Goal: Information Seeking & Learning: Learn about a topic

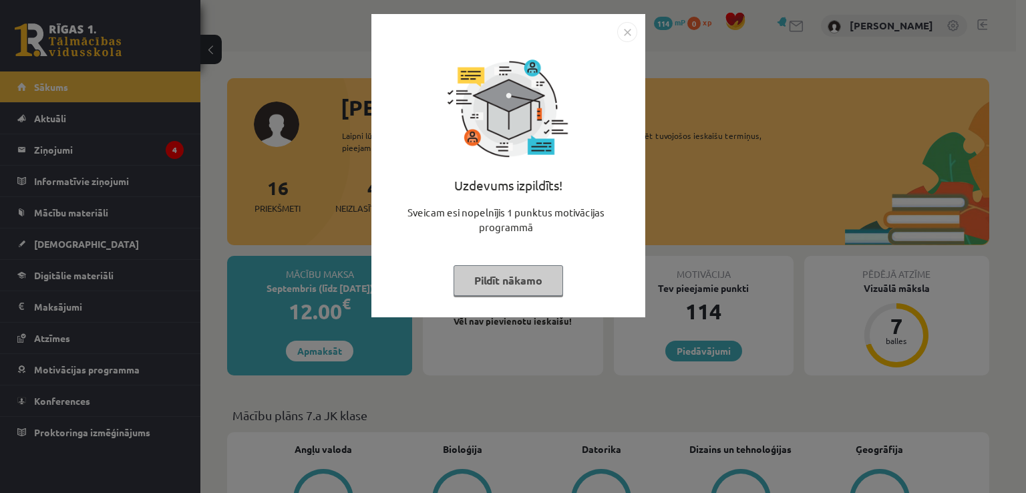
click at [625, 29] on img "Close" at bounding box center [627, 32] width 20 height 20
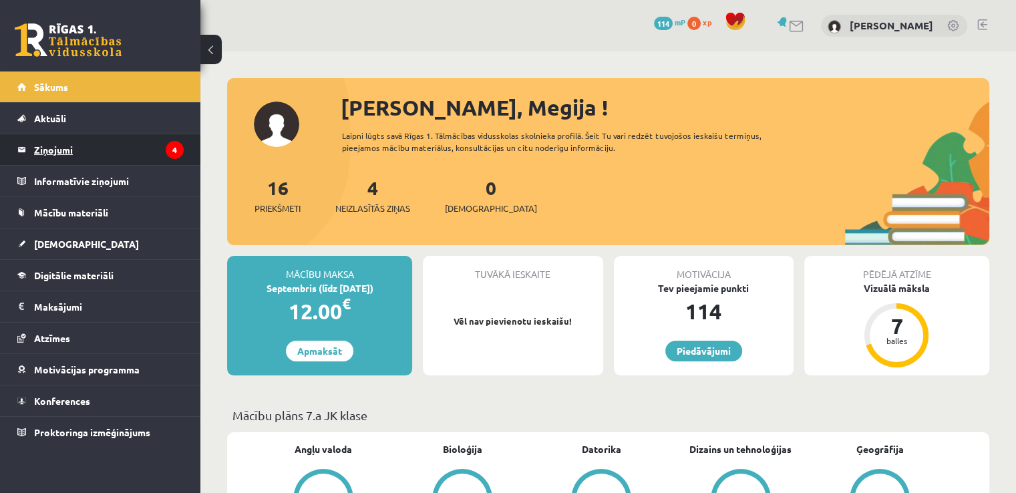
click at [139, 150] on legend "Ziņojumi 4" at bounding box center [109, 149] width 150 height 31
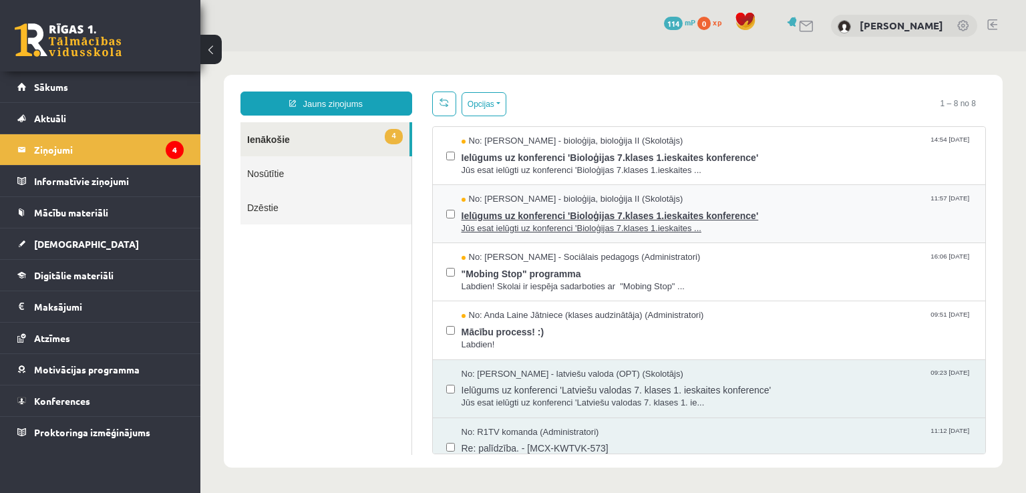
click at [572, 202] on span "No: Elza Saulīte - bioloģija, bioloģija II (Skolotājs)" at bounding box center [573, 199] width 222 height 13
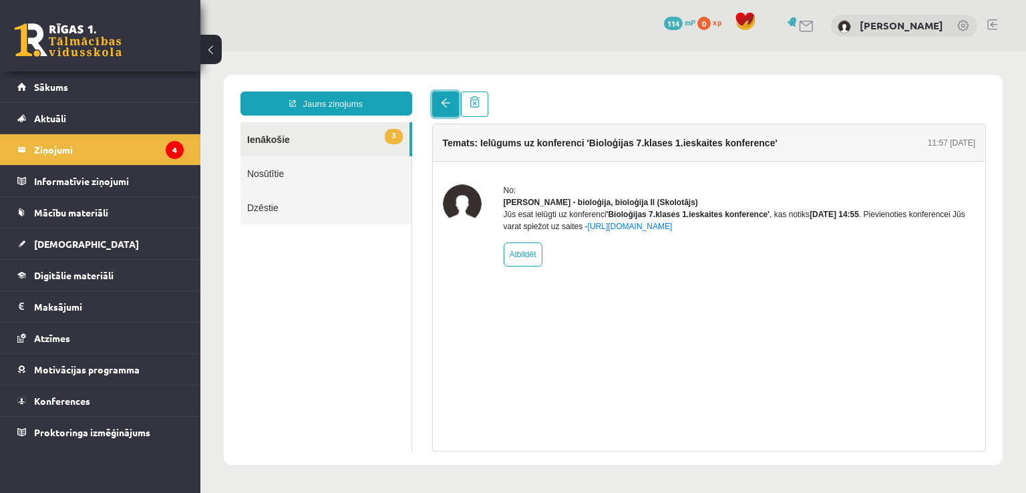
click at [439, 97] on link at bounding box center [445, 104] width 27 height 25
click at [445, 99] on span at bounding box center [445, 102] width 9 height 9
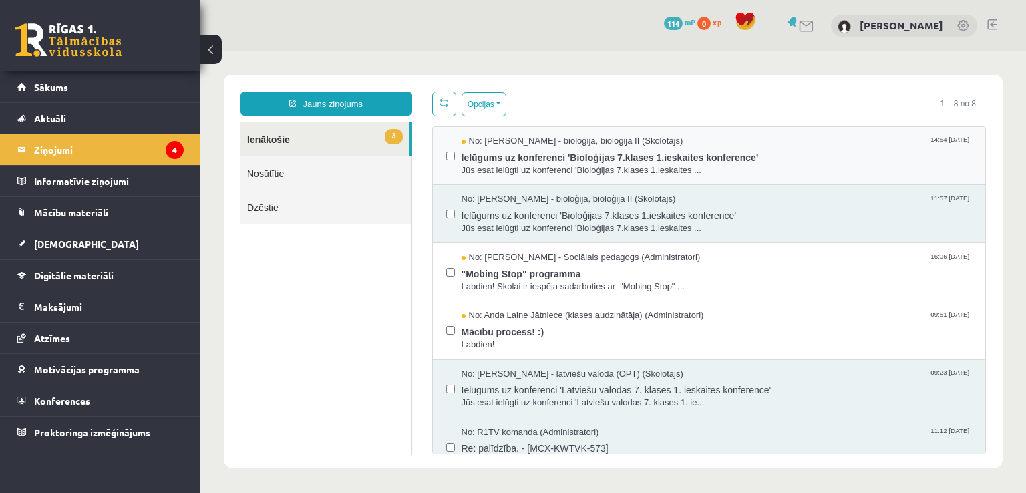
click at [563, 158] on span "Ielūgums uz konferenci 'Bioloģijas 7.klases 1.ieskaites konference'" at bounding box center [717, 156] width 511 height 17
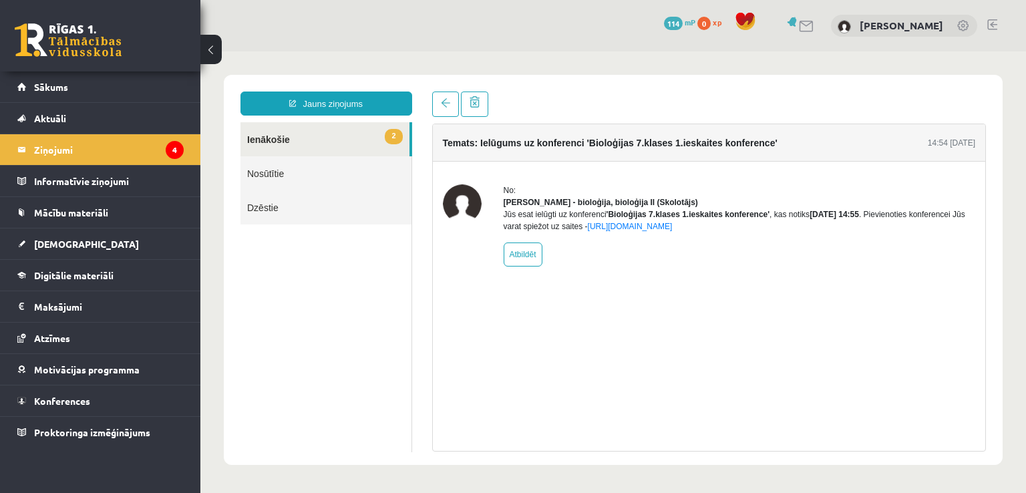
click at [335, 134] on link "2 Ienākošie" at bounding box center [324, 139] width 169 height 34
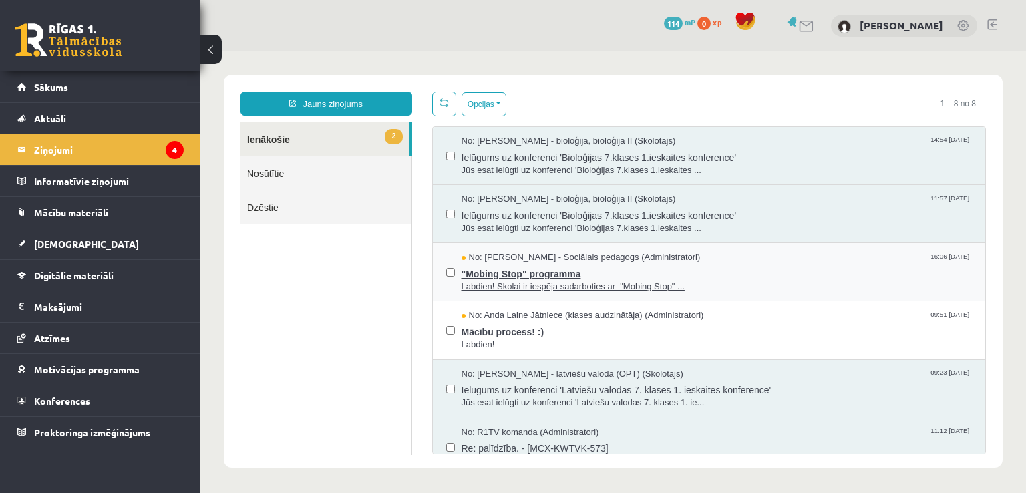
click at [549, 281] on span "Labdien! Skolai ir iespēja sadarboties ar "Mobing Stop" ..." at bounding box center [717, 287] width 511 height 13
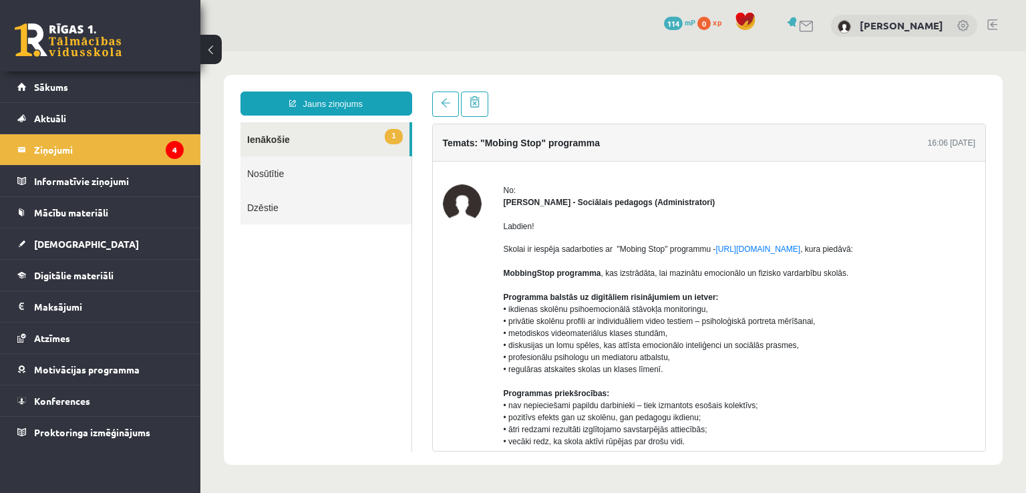
click at [329, 132] on link "1 Ienākošie" at bounding box center [324, 139] width 169 height 34
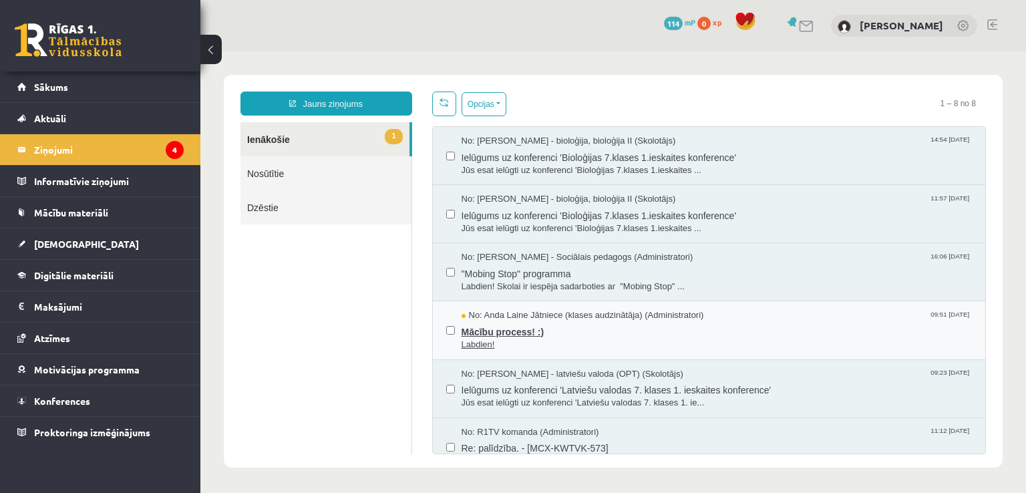
click at [534, 348] on span "Labdien!" at bounding box center [717, 345] width 511 height 13
click at [85, 76] on link "Sākums" at bounding box center [100, 86] width 166 height 31
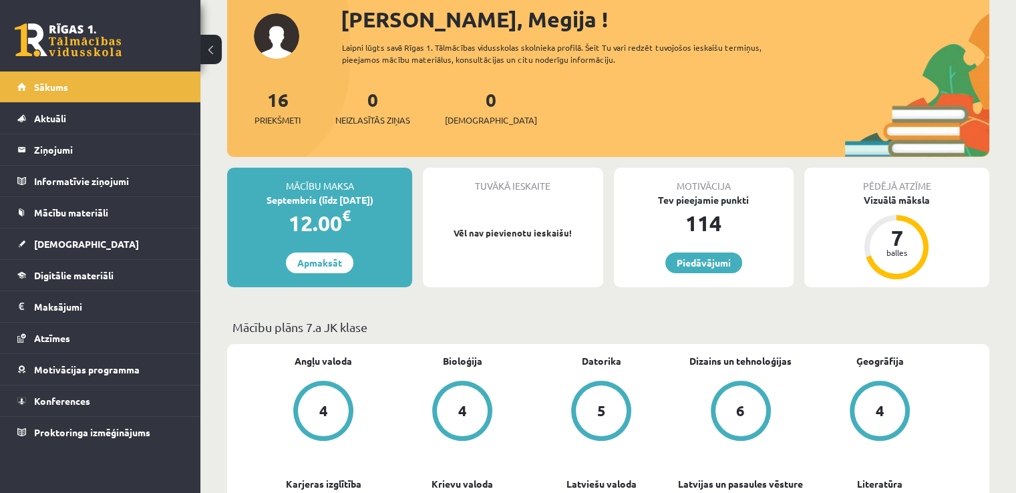
scroll to position [88, 0]
click at [278, 118] on span "Priekšmeti" at bounding box center [277, 120] width 46 height 13
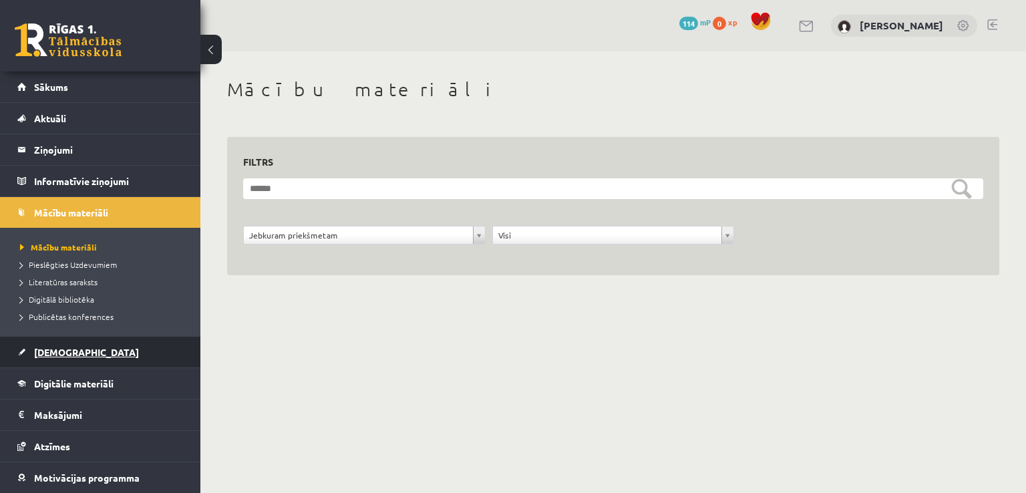
click at [63, 345] on link "[DEMOGRAPHIC_DATA]" at bounding box center [100, 352] width 166 height 31
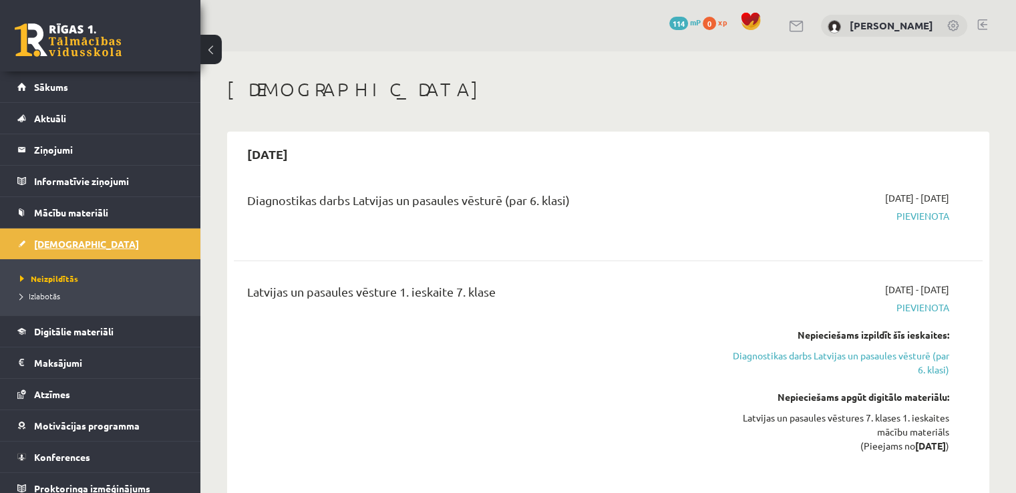
scroll to position [9, 0]
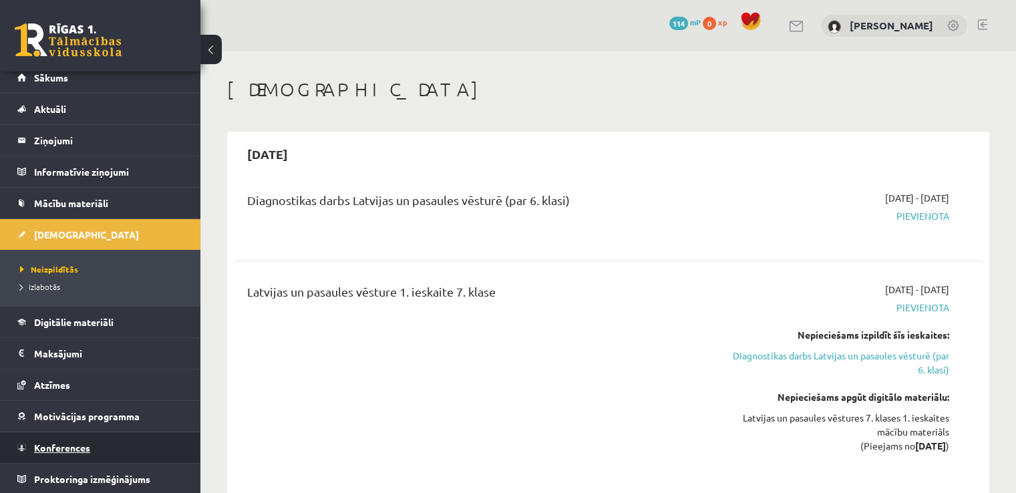
click at [70, 444] on span "Konferences" at bounding box center [62, 448] width 56 height 12
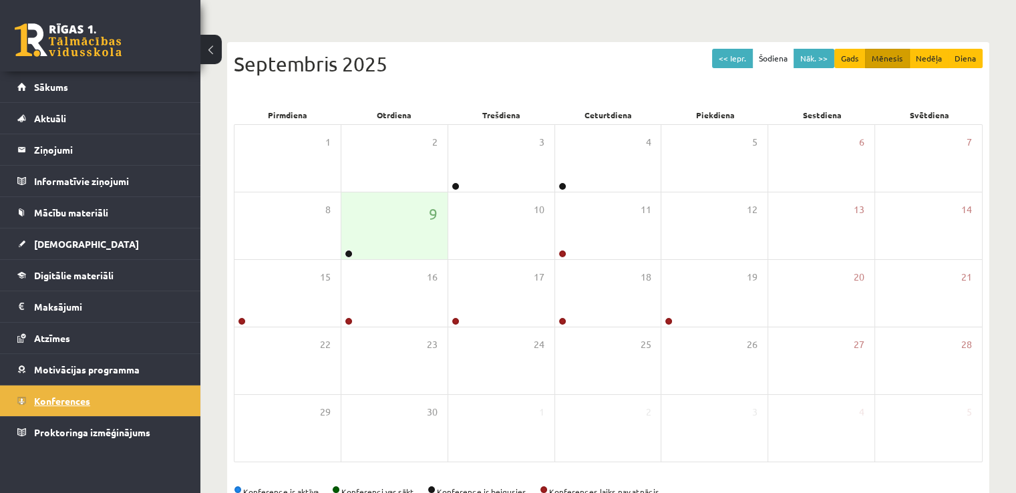
scroll to position [144, 0]
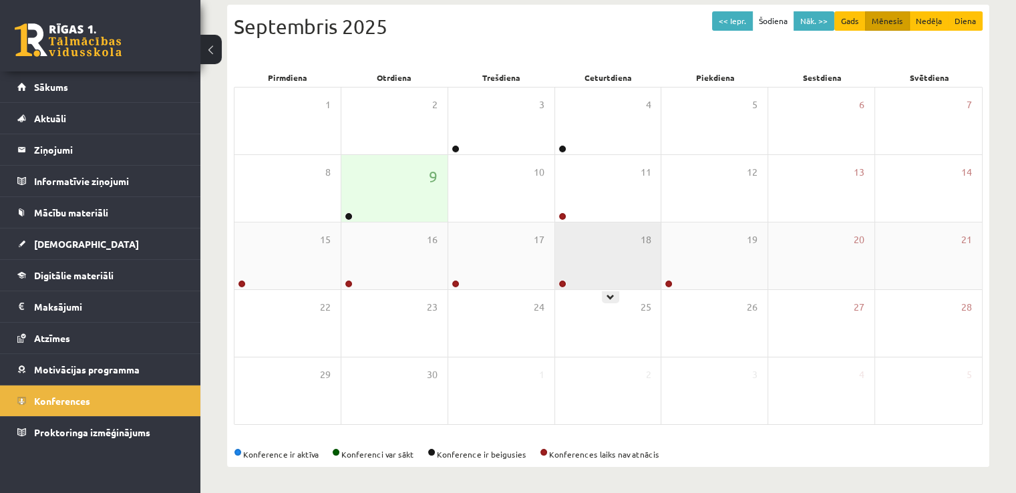
click at [596, 245] on div "18" at bounding box center [608, 255] width 106 height 67
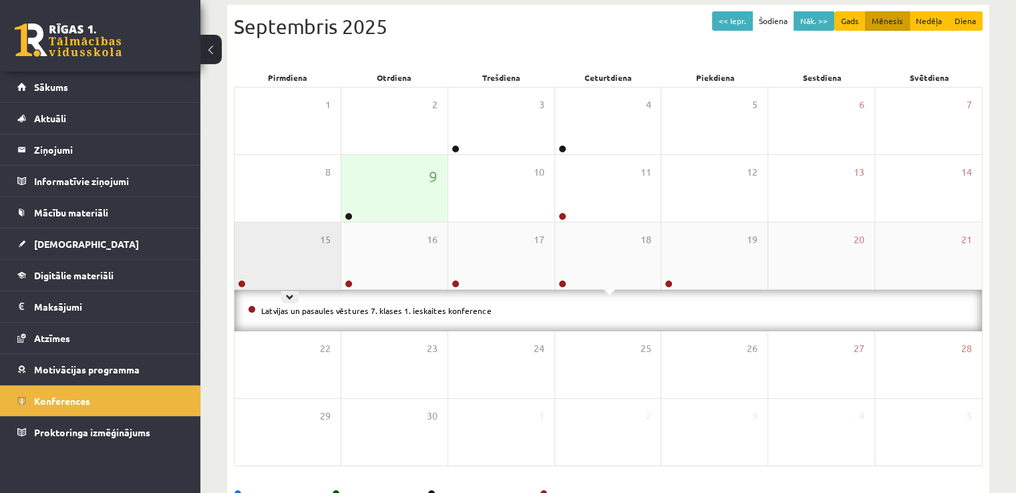
click at [327, 257] on div "15" at bounding box center [287, 255] width 106 height 67
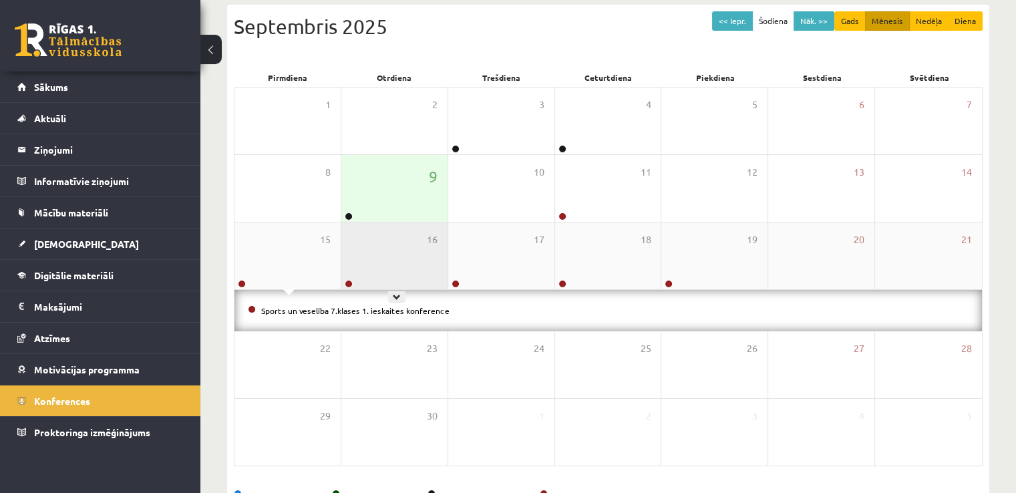
click at [381, 252] on div "16" at bounding box center [394, 255] width 106 height 67
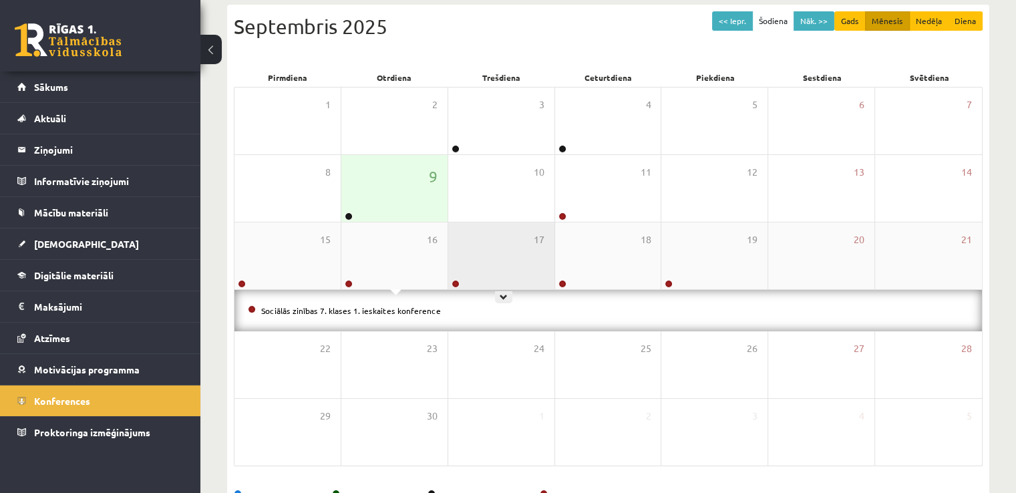
click at [496, 241] on div "17" at bounding box center [501, 255] width 106 height 67
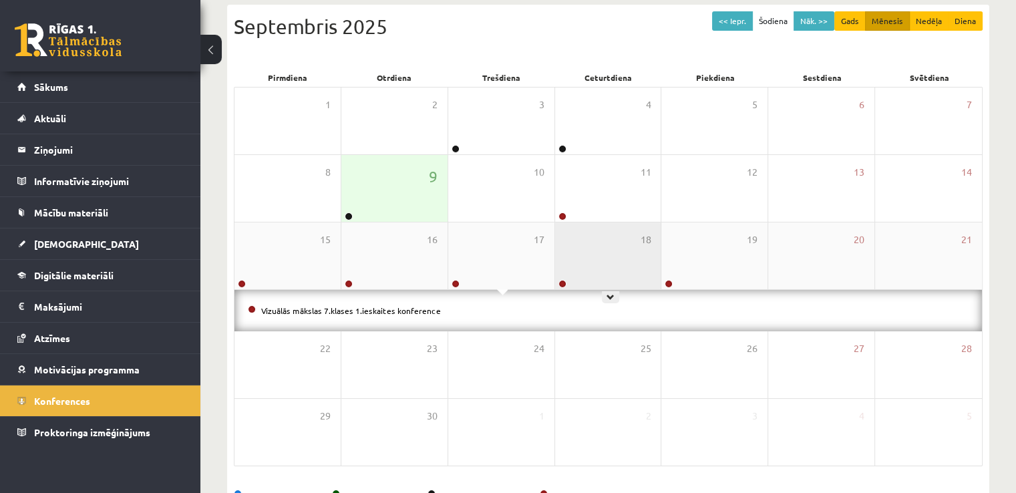
click at [608, 246] on div "18" at bounding box center [608, 255] width 106 height 67
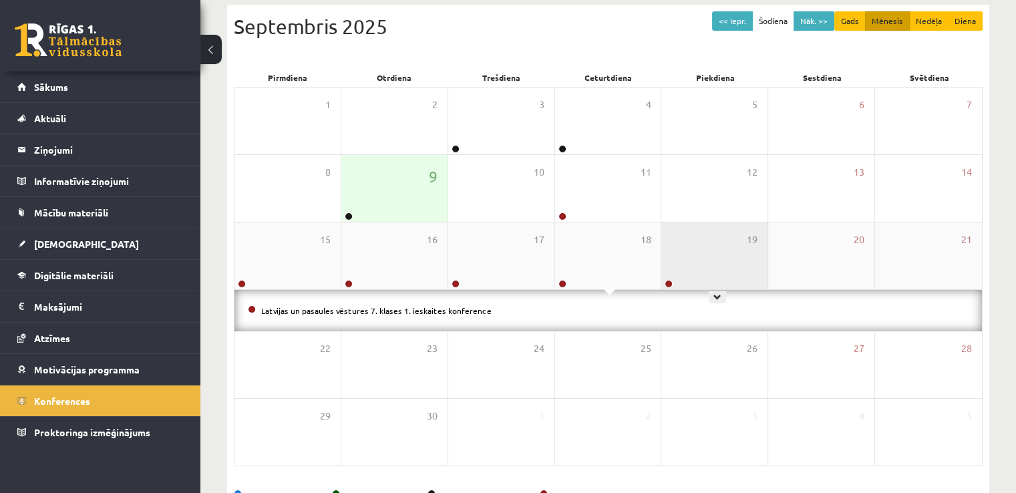
click at [703, 262] on div "19" at bounding box center [714, 255] width 106 height 67
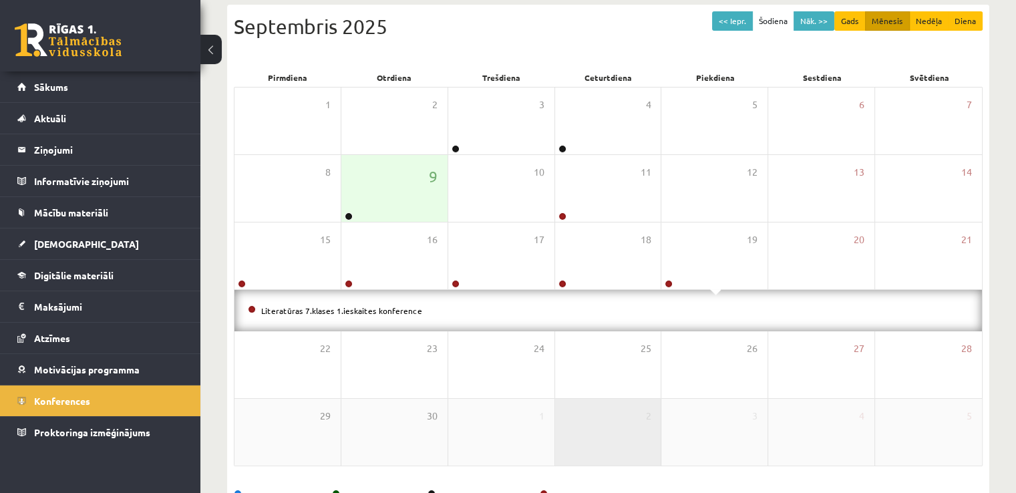
click at [614, 407] on div "2" at bounding box center [608, 432] width 106 height 67
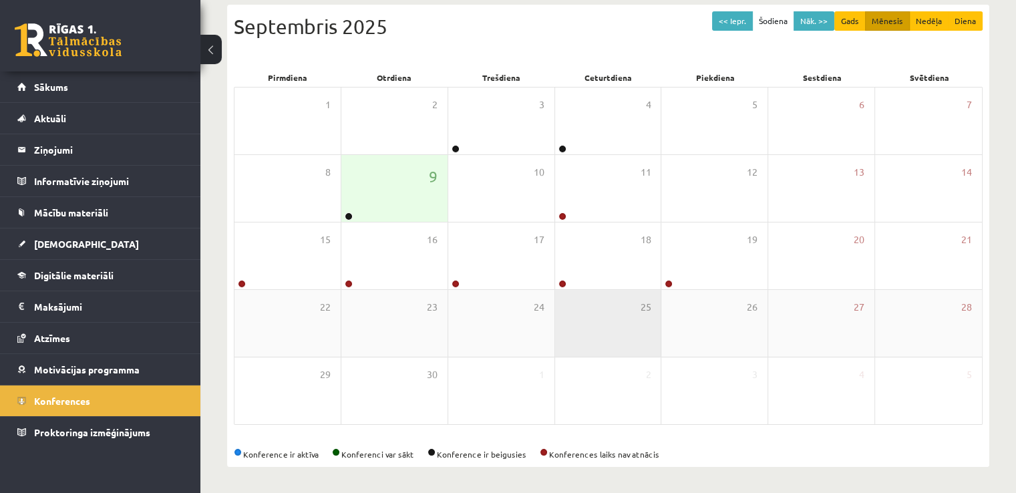
click at [582, 311] on div "25" at bounding box center [608, 323] width 106 height 67
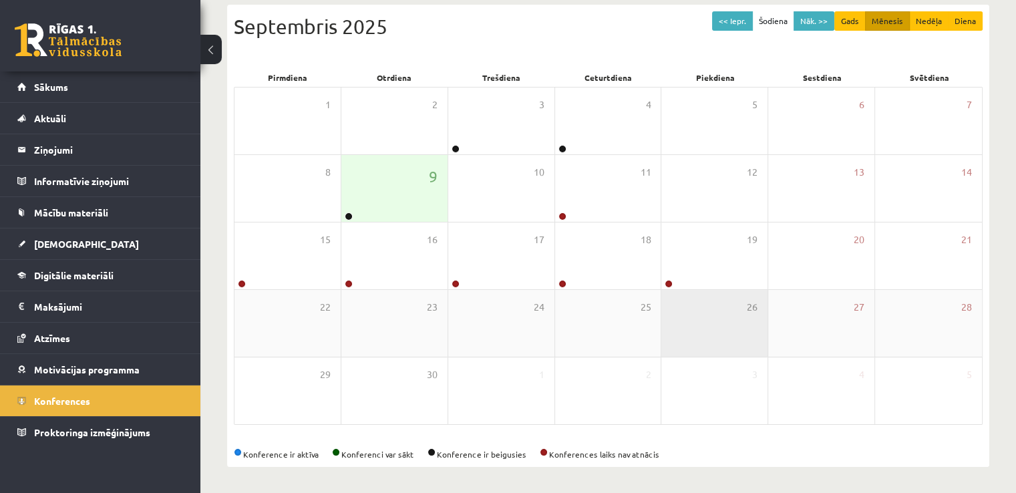
click at [692, 313] on div "26" at bounding box center [714, 323] width 106 height 67
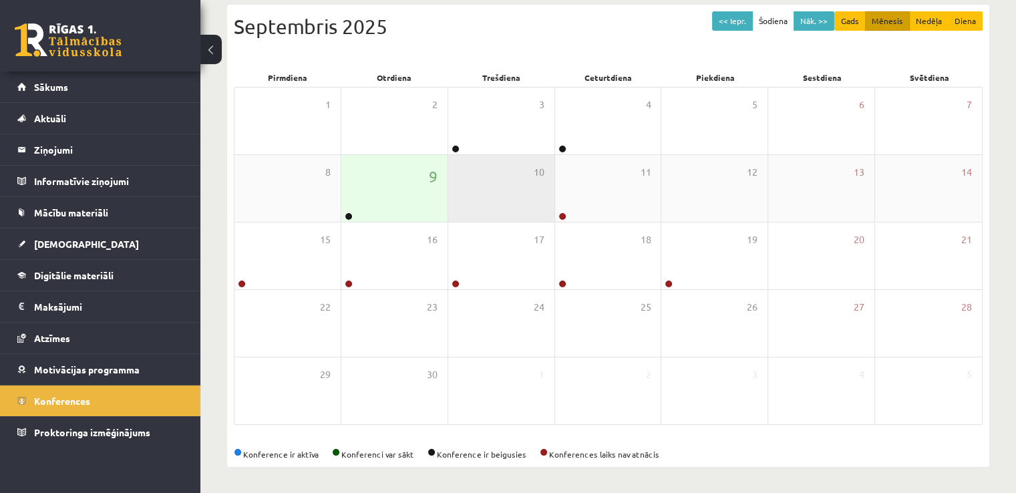
click at [480, 190] on div "10" at bounding box center [501, 188] width 106 height 67
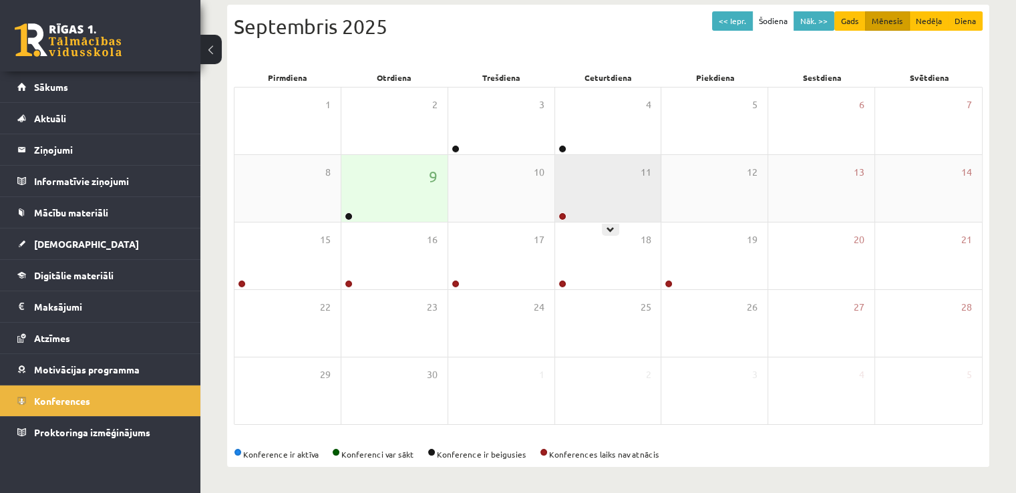
click at [593, 193] on div "11" at bounding box center [608, 188] width 106 height 67
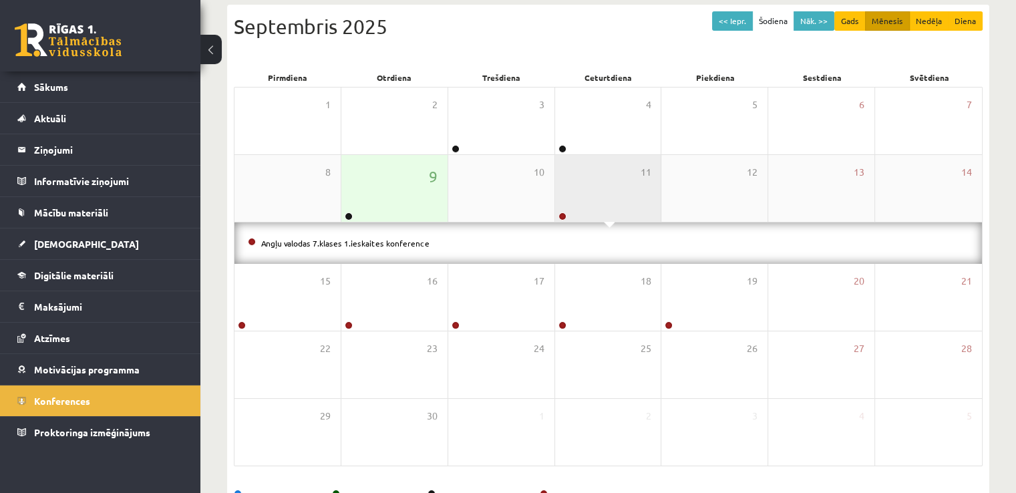
click at [593, 193] on div "11" at bounding box center [608, 188] width 106 height 67
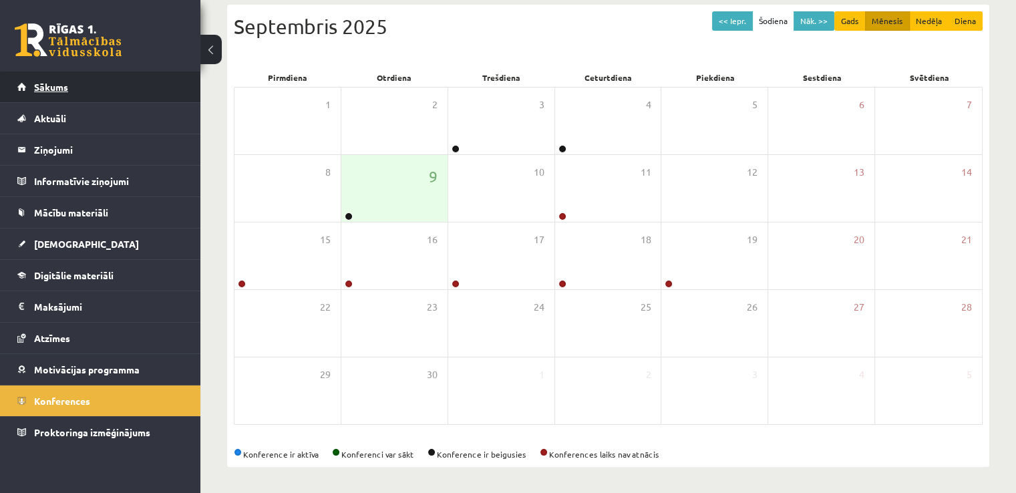
click at [120, 77] on link "Sākums" at bounding box center [100, 86] width 166 height 31
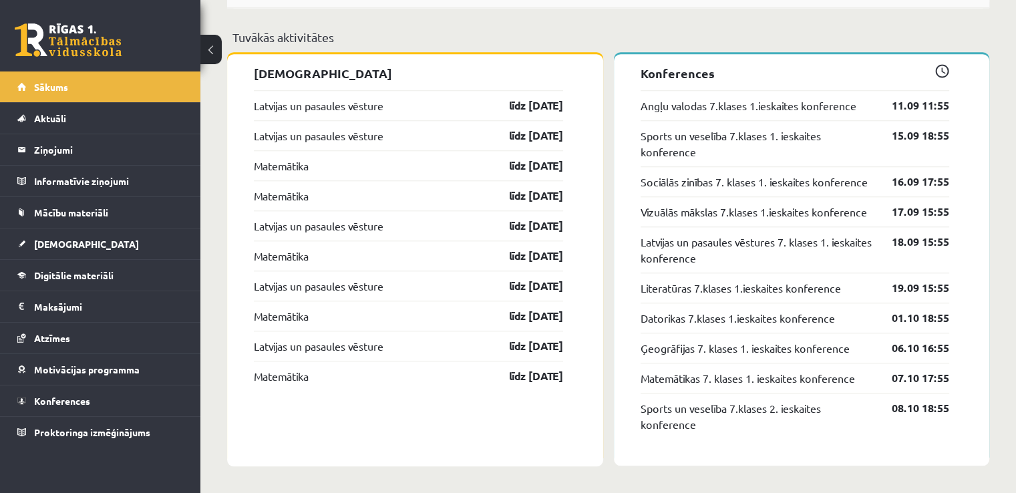
scroll to position [1302, 0]
click at [843, 266] on link "Latvijas un pasaules vēstures 7. klases 1. ieskaites konference" at bounding box center [757, 250] width 232 height 32
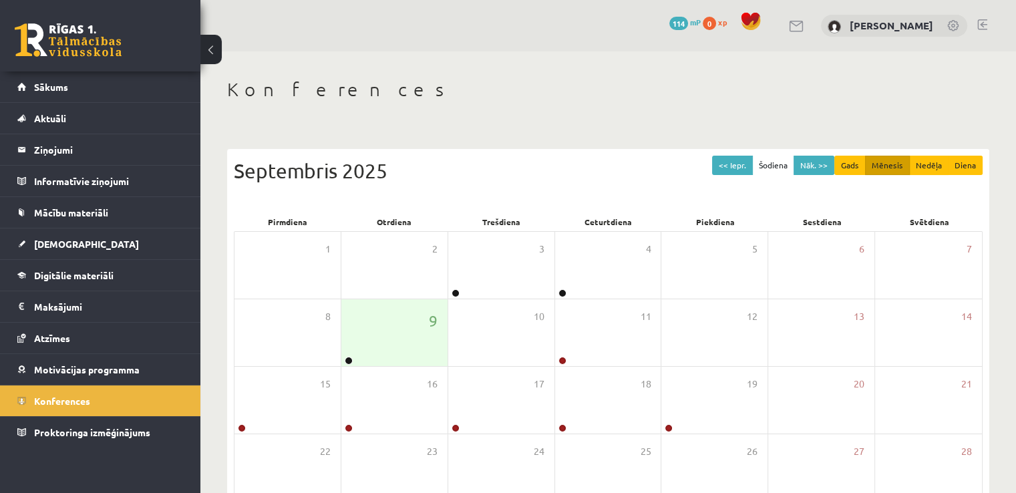
click at [216, 51] on button at bounding box center [210, 49] width 21 height 29
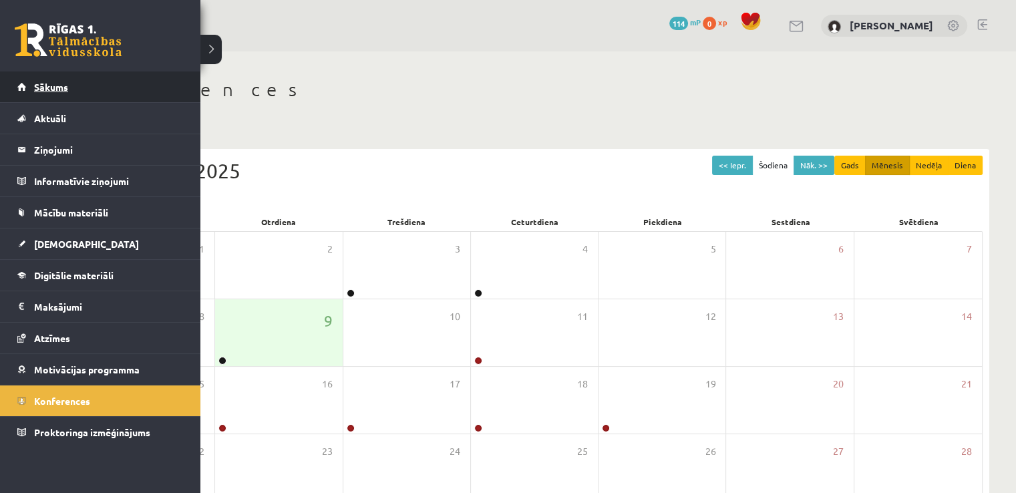
click at [37, 90] on span "Sākums" at bounding box center [51, 87] width 34 height 12
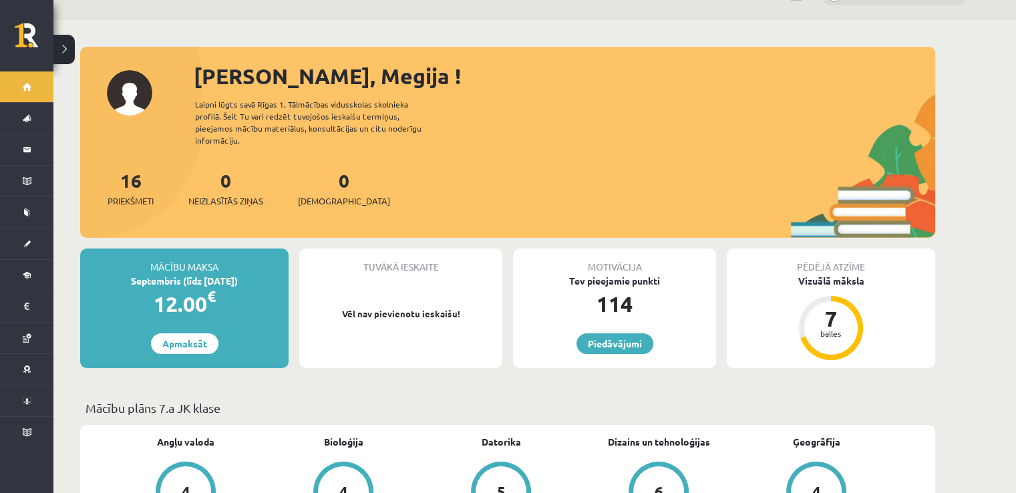
scroll to position [32, 0]
click at [412, 248] on div "Tuvākā ieskaite" at bounding box center [400, 260] width 203 height 25
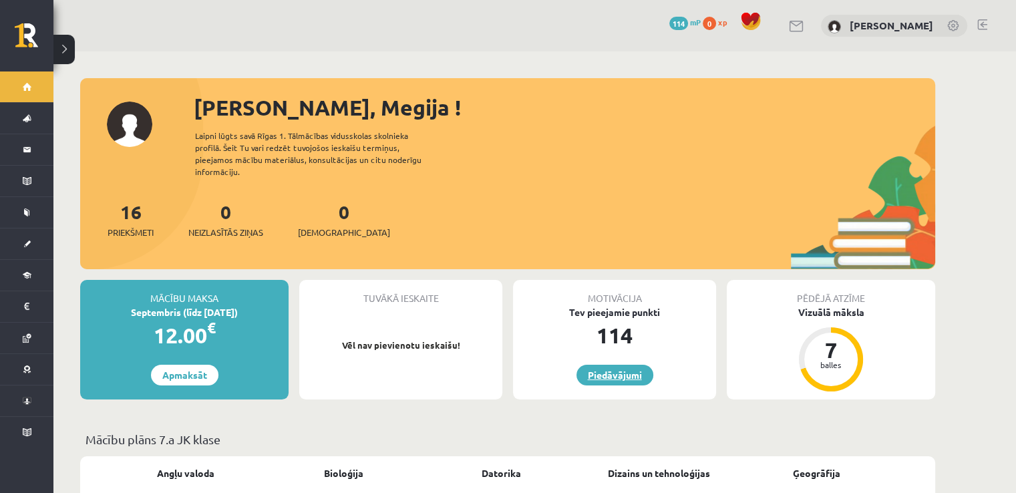
click at [604, 368] on link "Piedāvājumi" at bounding box center [614, 375] width 77 height 21
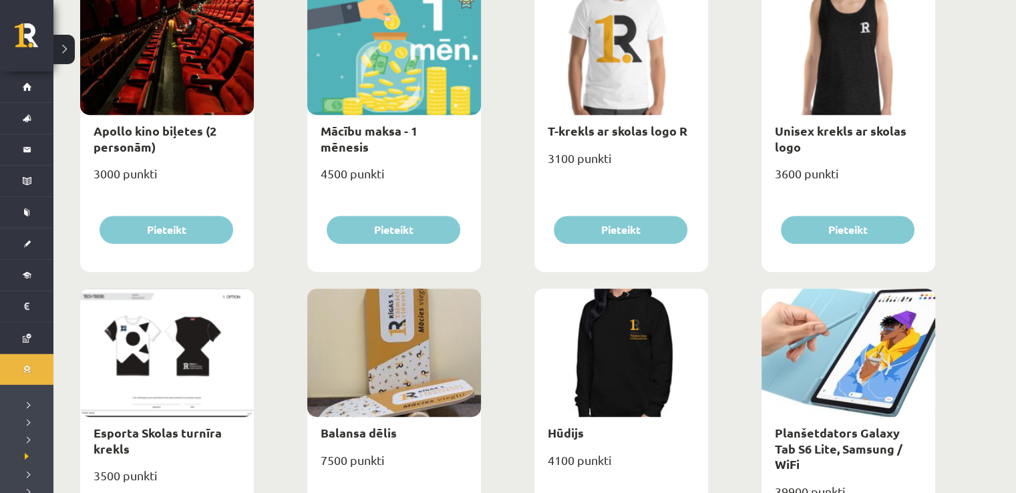
scroll to position [531, 0]
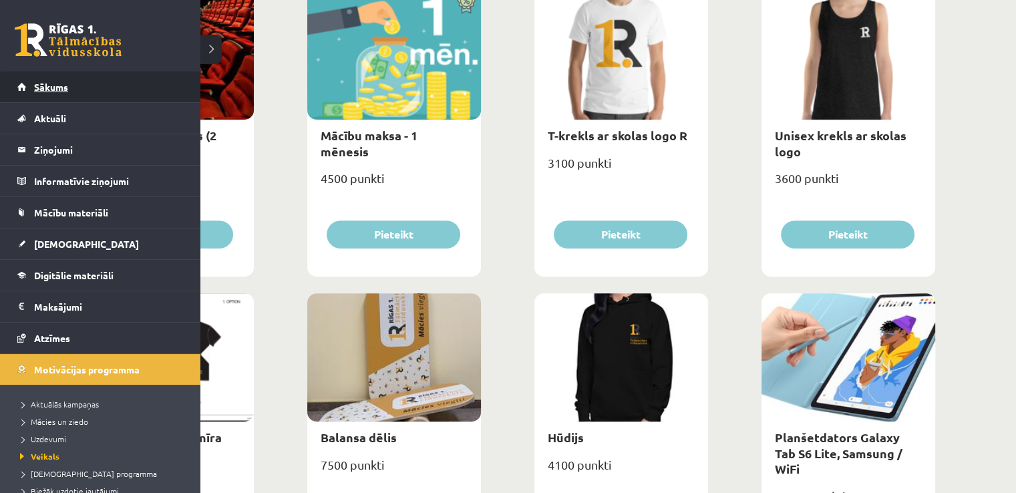
click at [21, 79] on link "Sākums" at bounding box center [100, 86] width 166 height 31
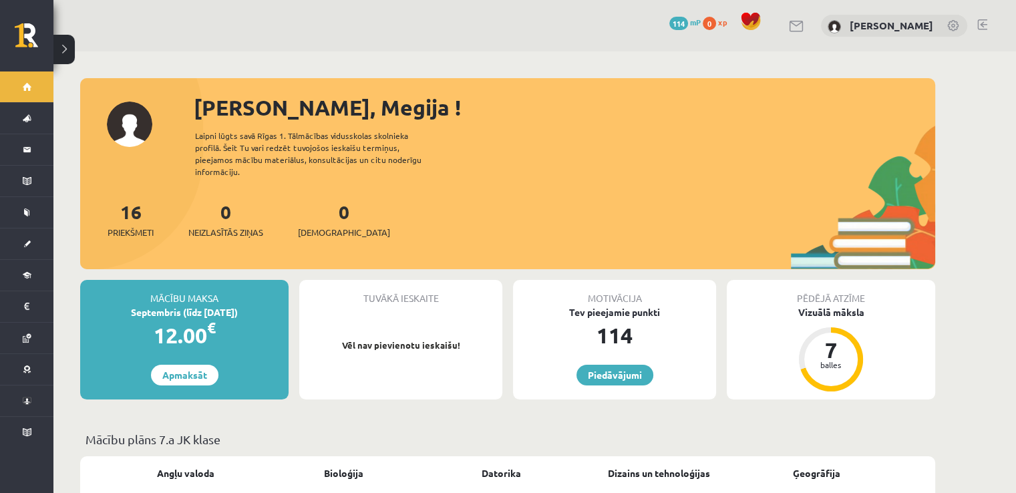
click at [986, 22] on link at bounding box center [982, 24] width 10 height 11
